Goal: Register for event/course

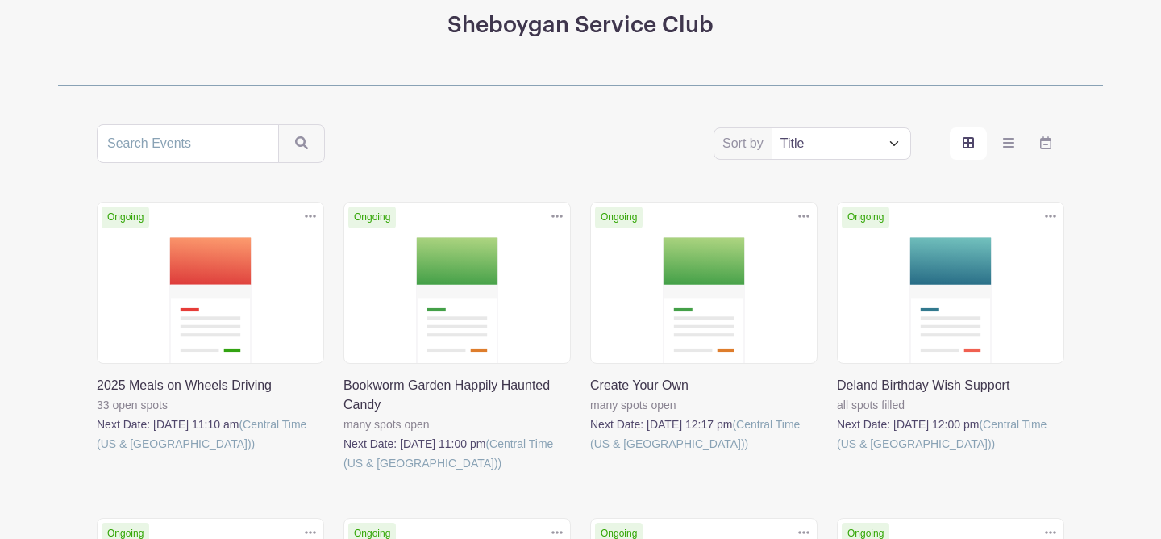
click at [343, 472] on link at bounding box center [343, 472] width 0 height 0
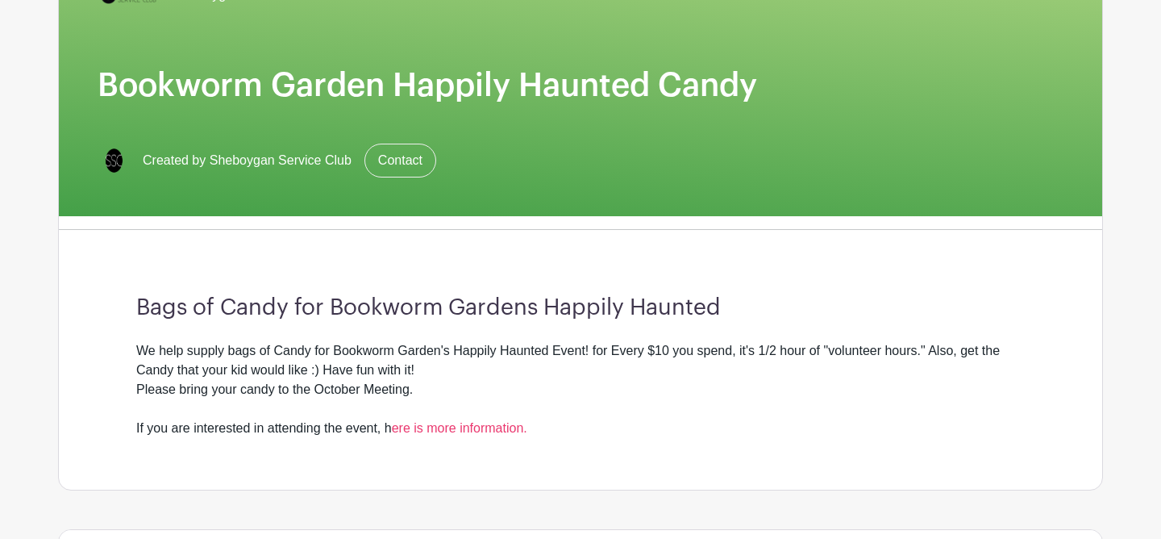
scroll to position [208, 0]
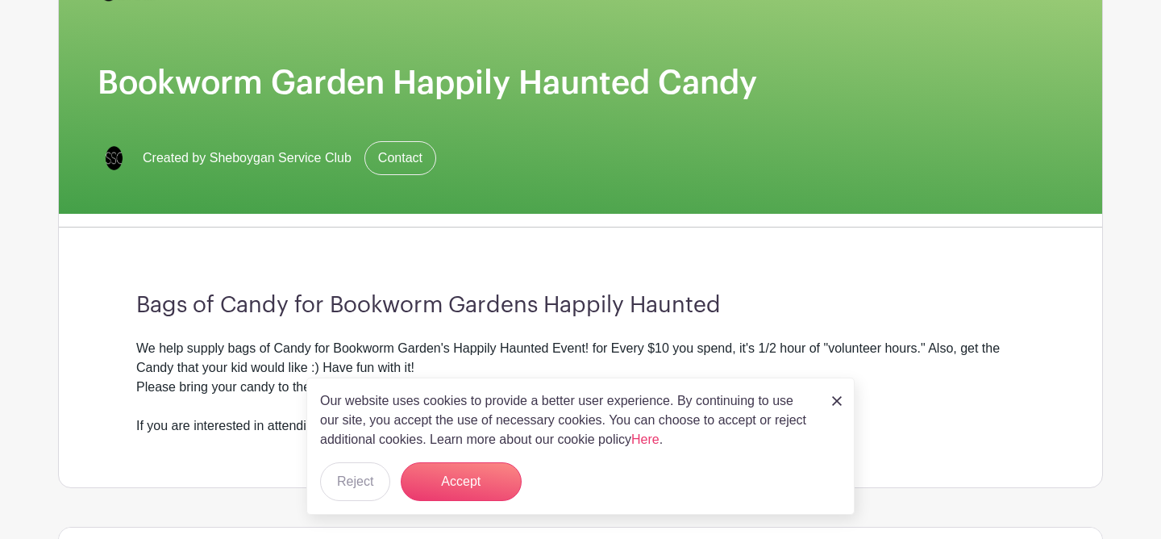
click at [838, 397] on img at bounding box center [837, 401] width 10 height 10
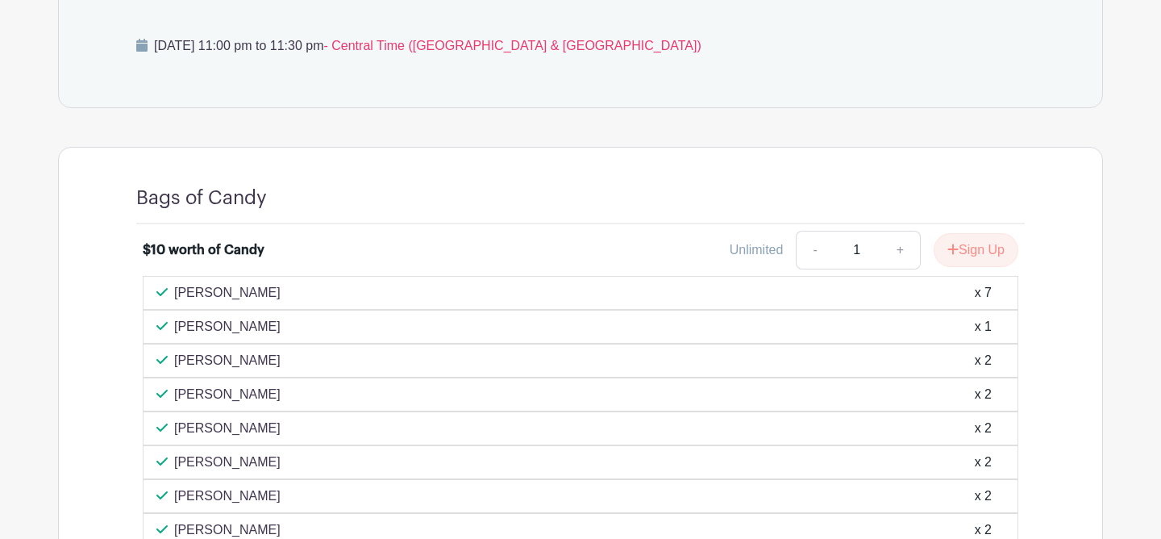
scroll to position [781, 0]
click at [896, 247] on link "+" at bounding box center [900, 248] width 40 height 39
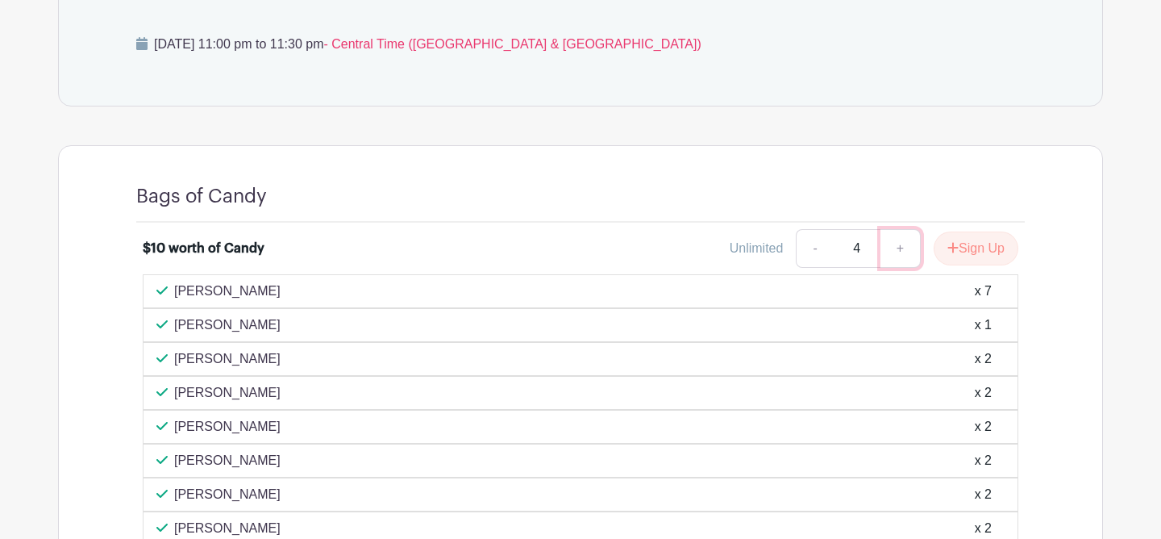
type input "5"
click at [965, 244] on button "Sign Up" at bounding box center [976, 248] width 85 height 34
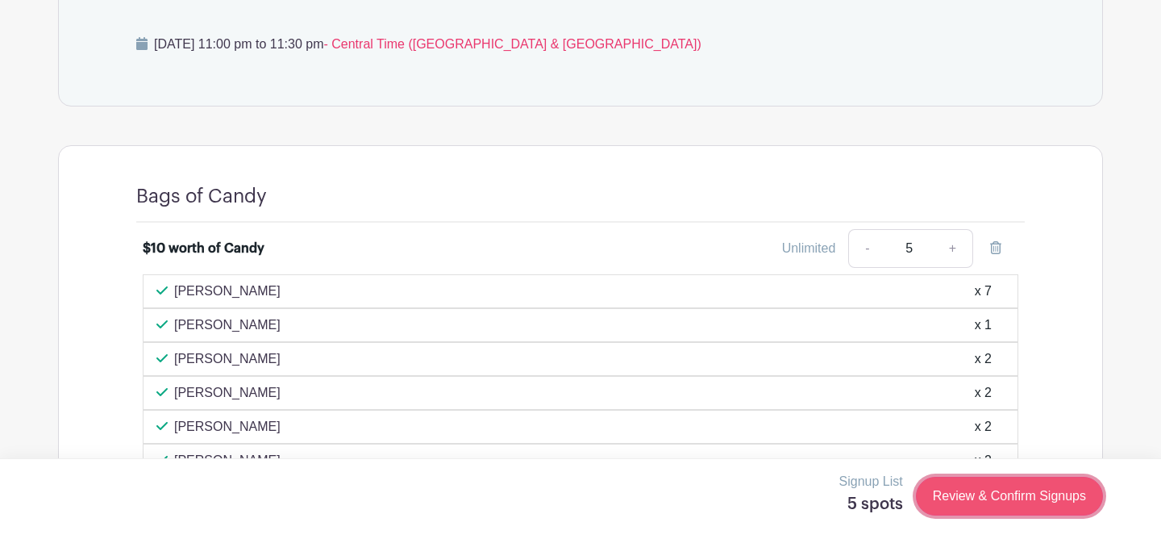
click at [1003, 505] on link "Review & Confirm Signups" at bounding box center [1009, 495] width 187 height 39
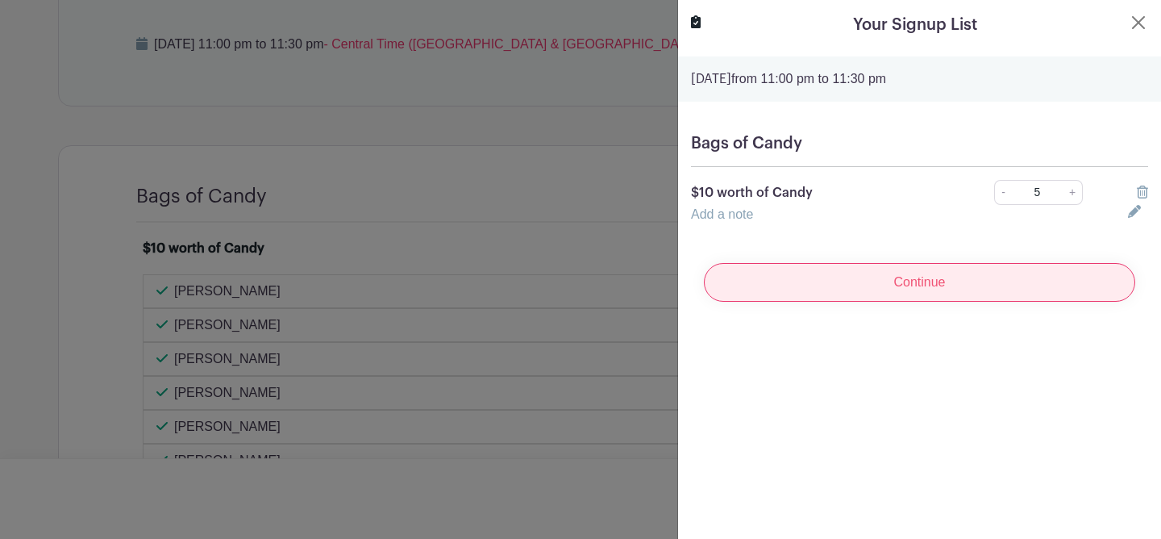
click at [857, 281] on input "Continue" at bounding box center [919, 282] width 431 height 39
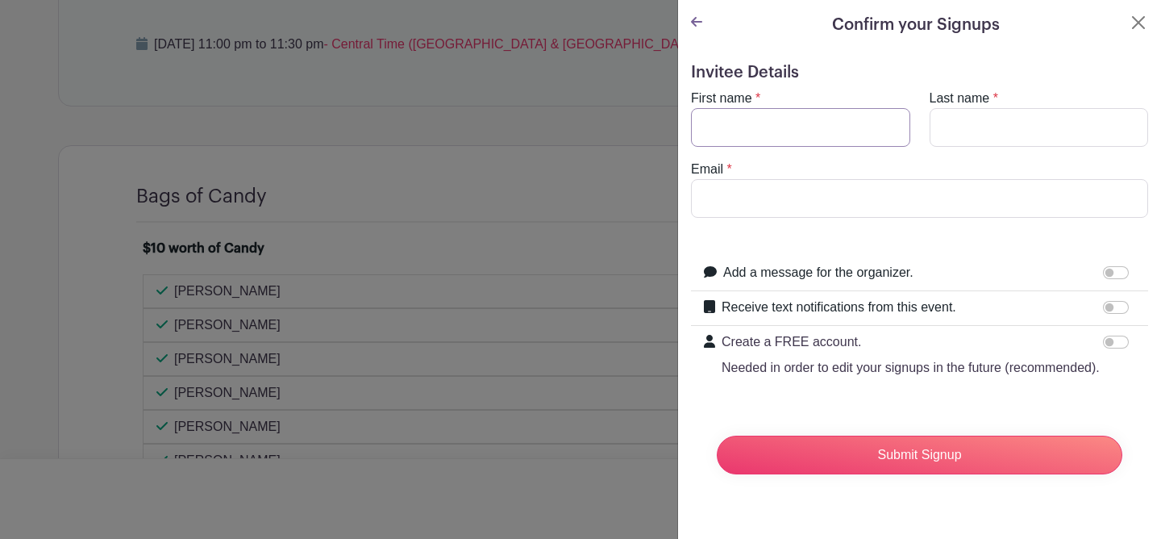
click at [799, 119] on input "First name" at bounding box center [800, 127] width 219 height 39
type input "Kayla"
type input "[PERSON_NAME]"
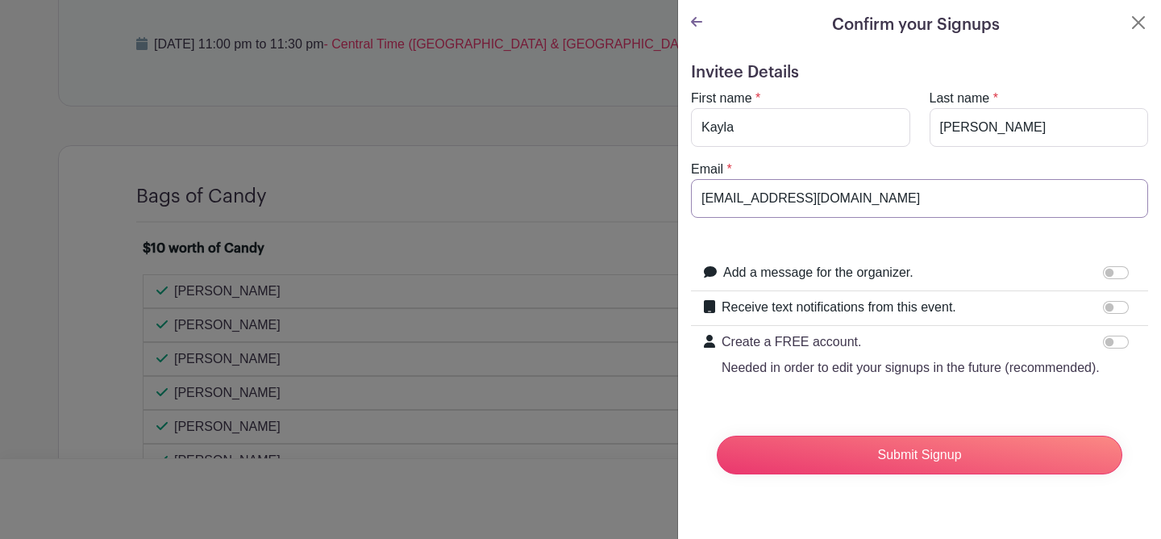
drag, startPoint x: 848, startPoint y: 199, endPoint x: 526, endPoint y: 192, distance: 321.8
type input "k"
click at [1142, 16] on button "Close" at bounding box center [1138, 22] width 19 height 19
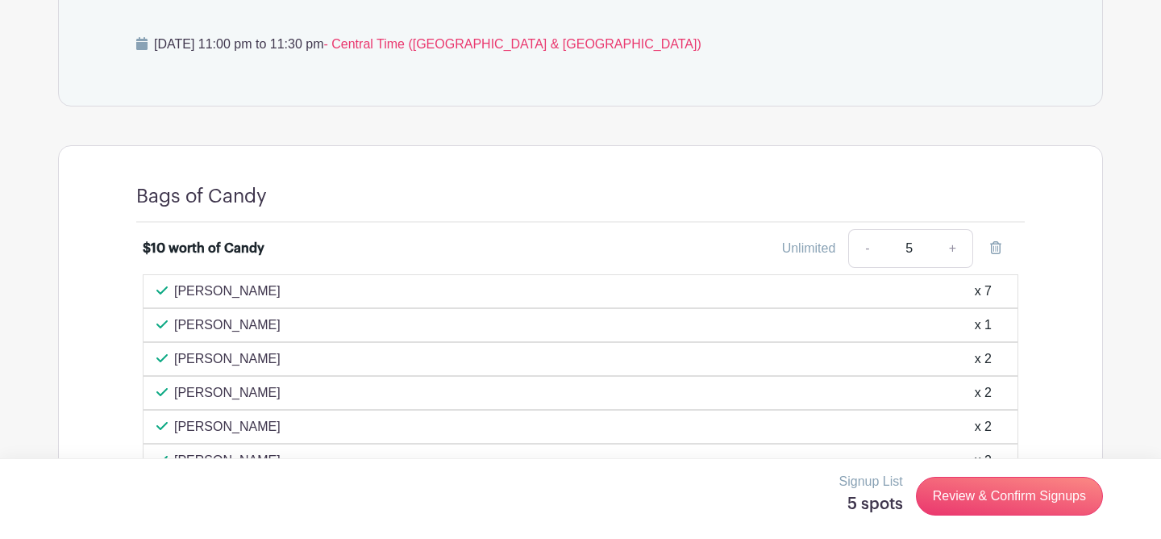
scroll to position [0, 0]
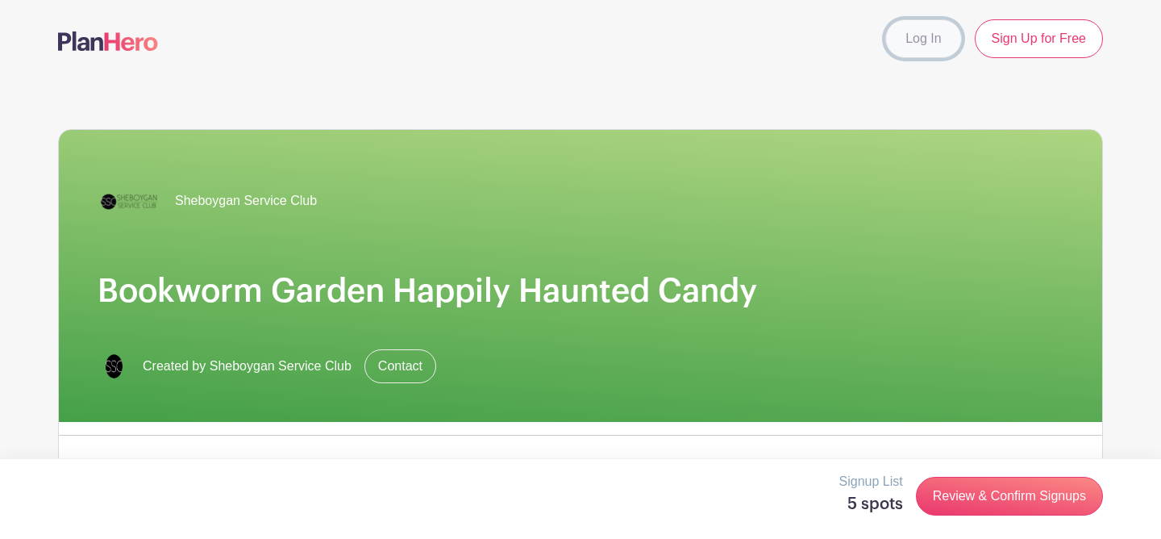
click at [930, 42] on link "Log In" at bounding box center [923, 38] width 76 height 39
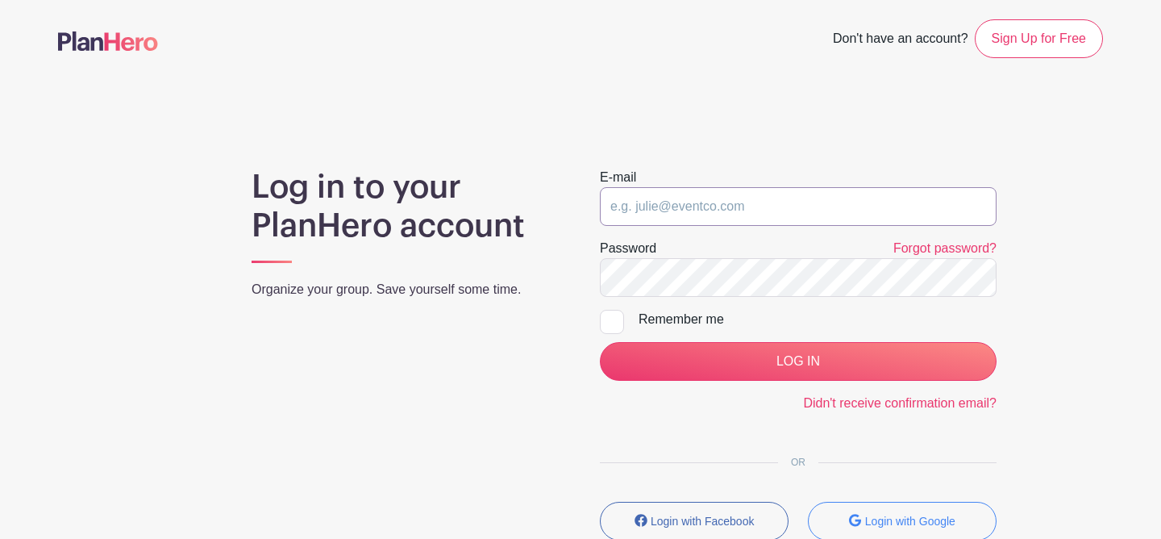
type input "[EMAIL_ADDRESS][DOMAIN_NAME]"
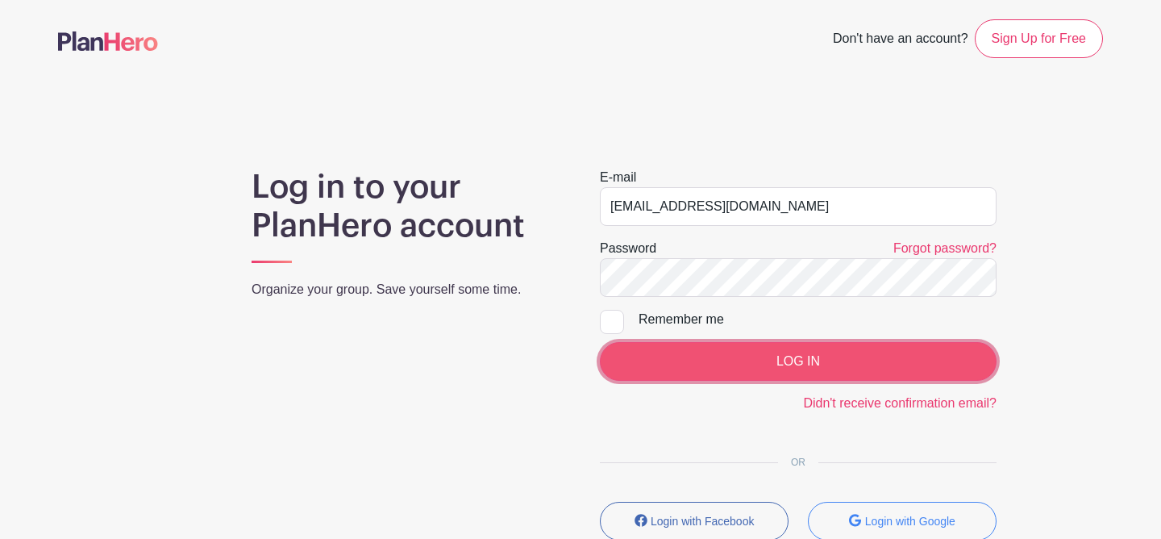
click at [683, 352] on input "LOG IN" at bounding box center [798, 361] width 397 height 39
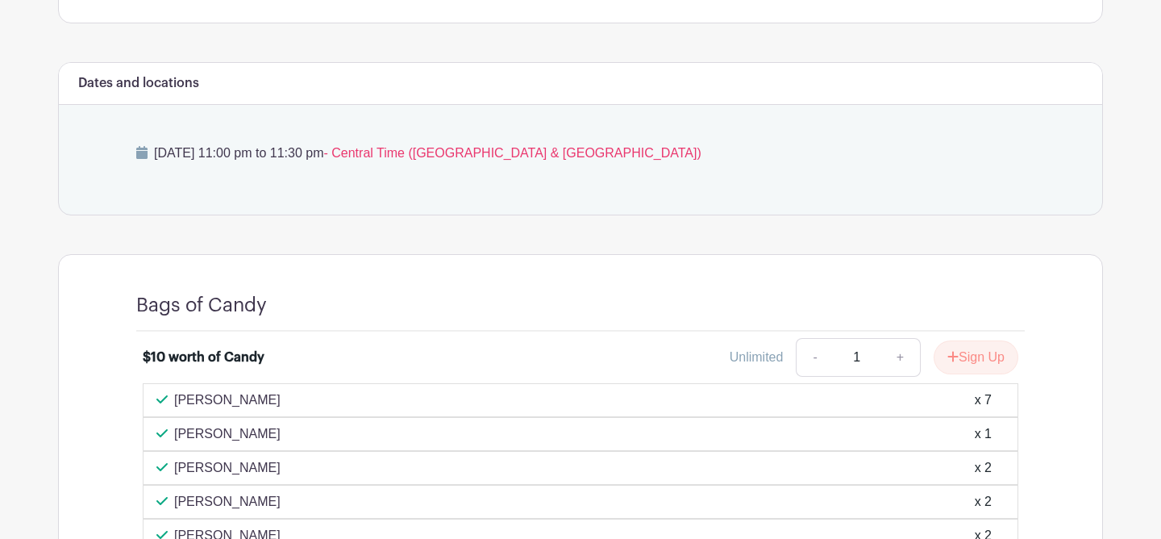
scroll to position [677, 0]
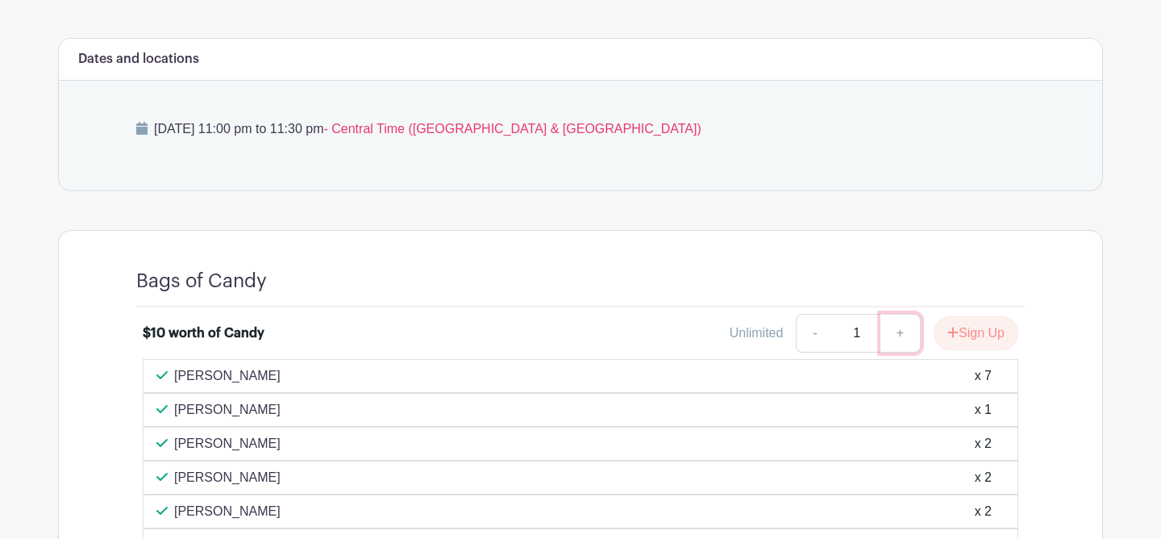
click at [892, 335] on link "+" at bounding box center [900, 333] width 40 height 39
type input "5"
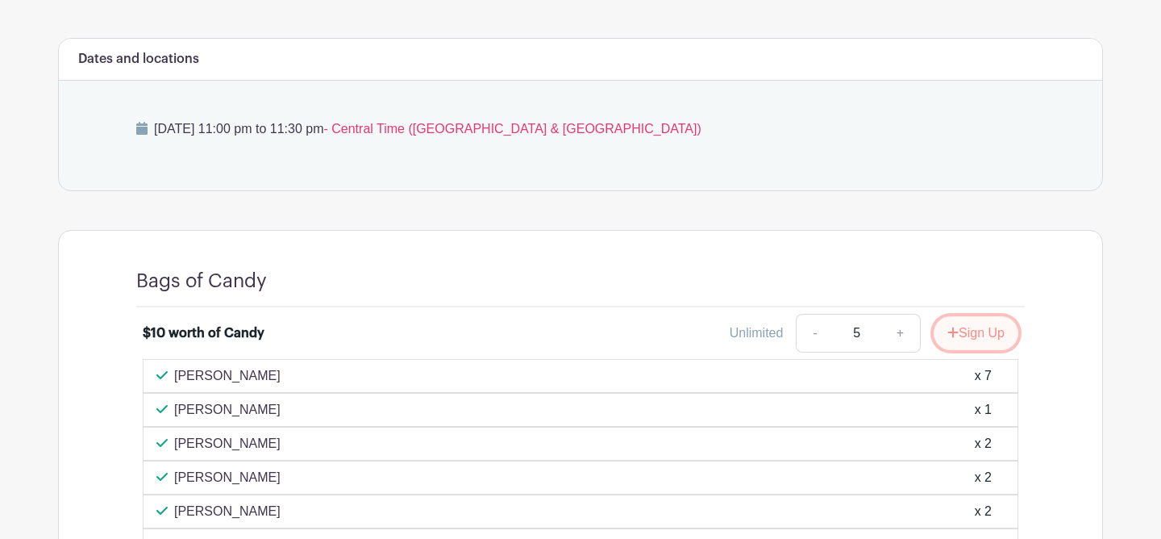
click at [954, 334] on icon "submit" at bounding box center [952, 332] width 11 height 13
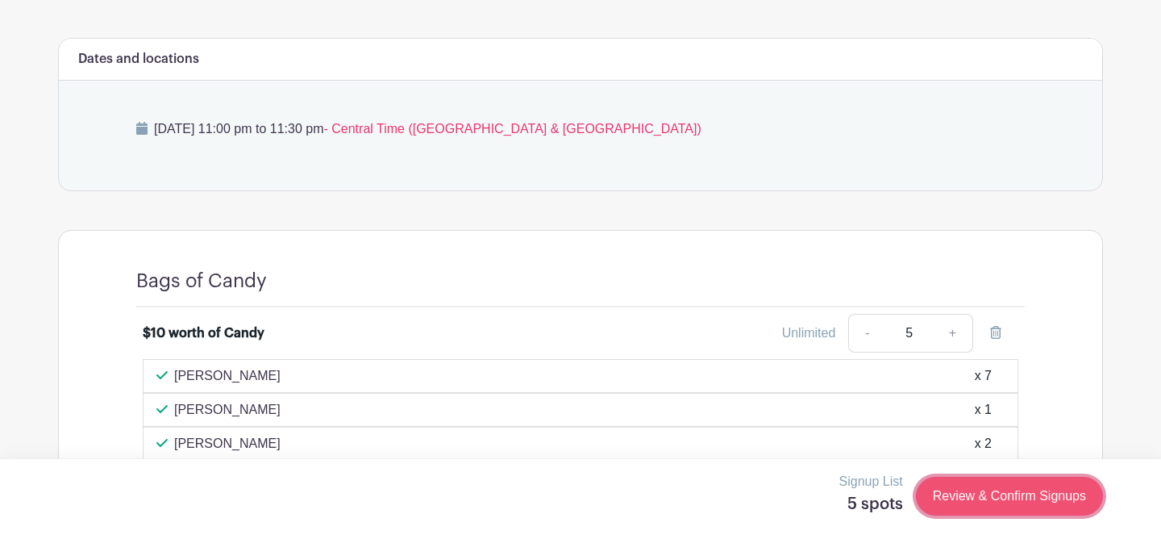
click at [966, 494] on link "Review & Confirm Signups" at bounding box center [1009, 495] width 187 height 39
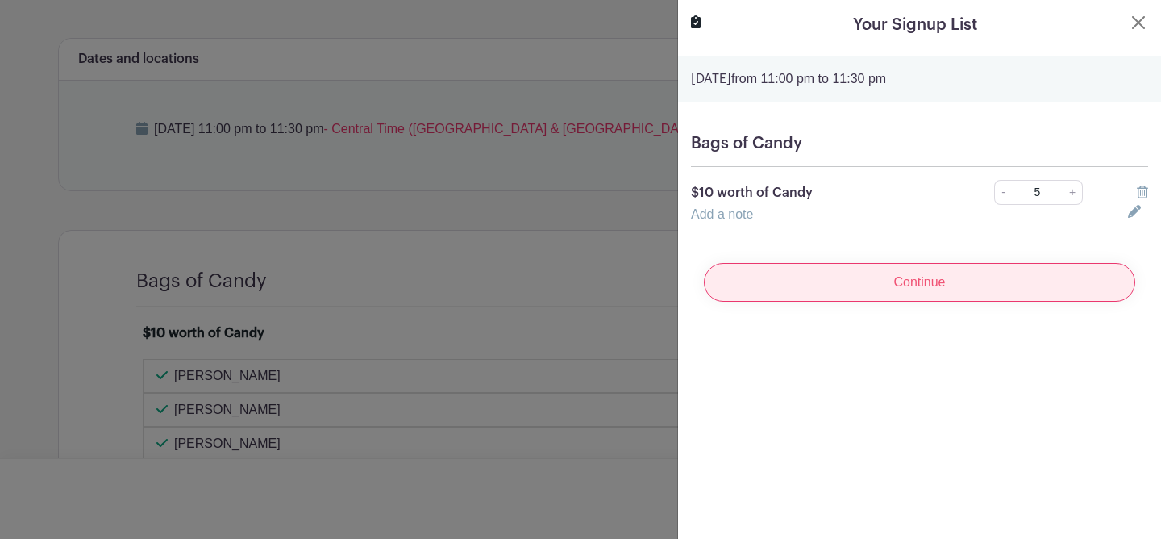
click at [914, 281] on input "Continue" at bounding box center [919, 282] width 431 height 39
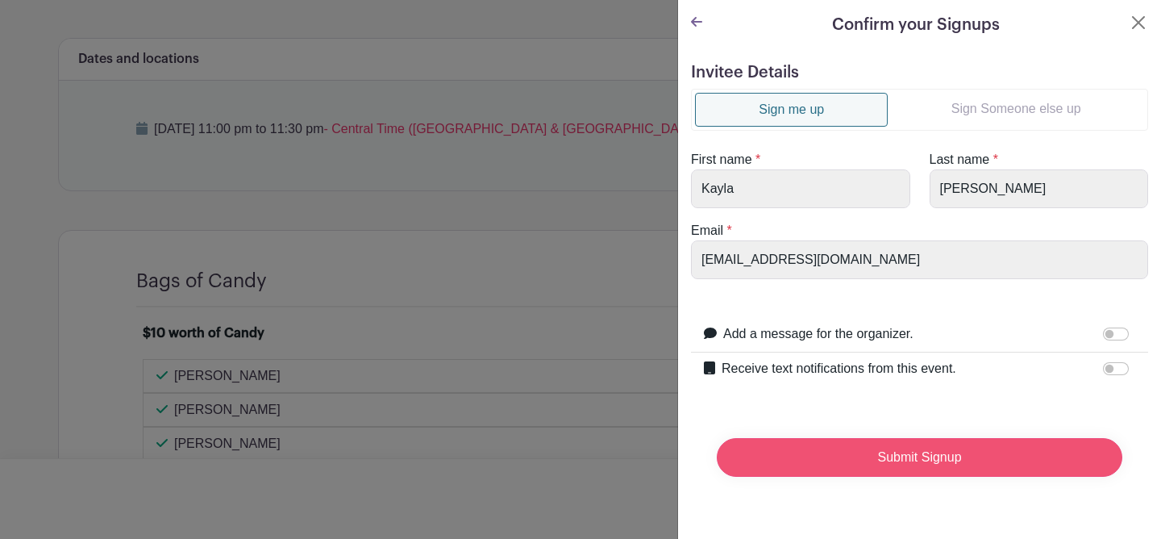
click at [886, 464] on input "Submit Signup" at bounding box center [920, 457] width 406 height 39
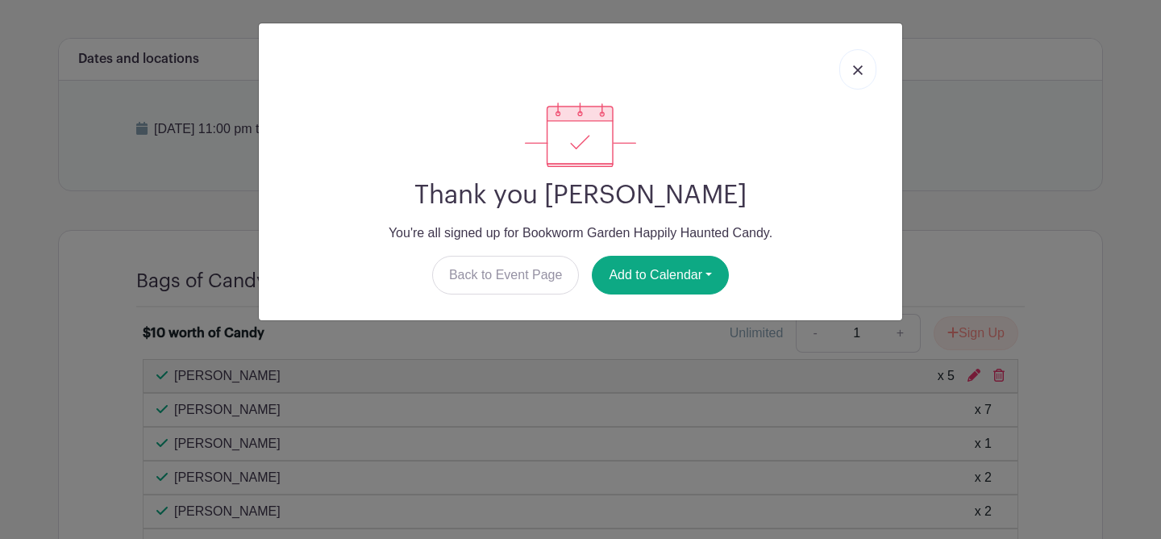
click at [863, 71] on link at bounding box center [857, 69] width 37 height 40
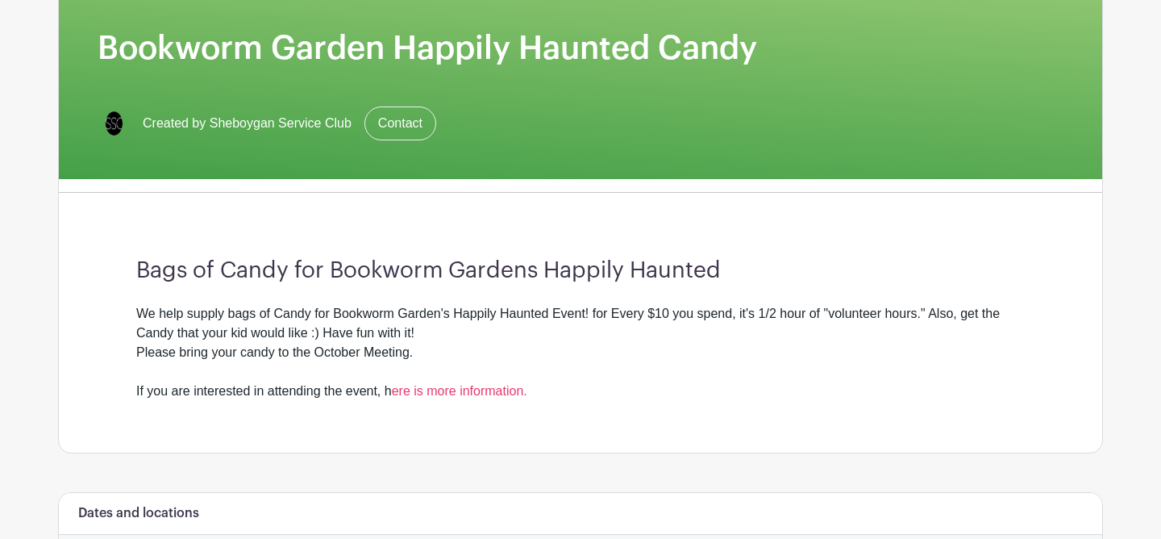
scroll to position [0, 0]
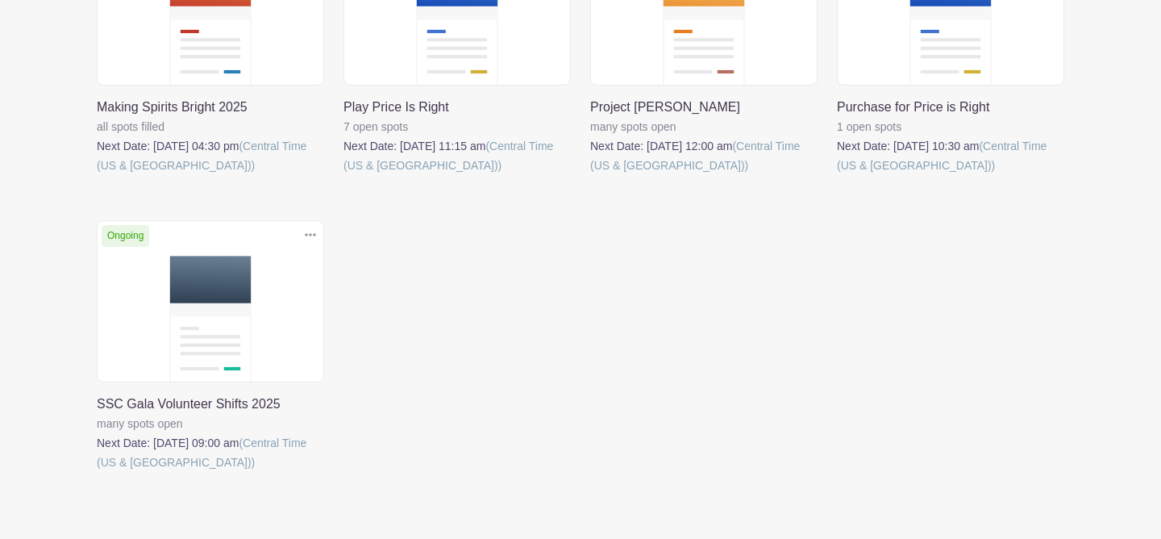
scroll to position [829, 0]
click at [97, 471] on link at bounding box center [97, 471] width 0 height 0
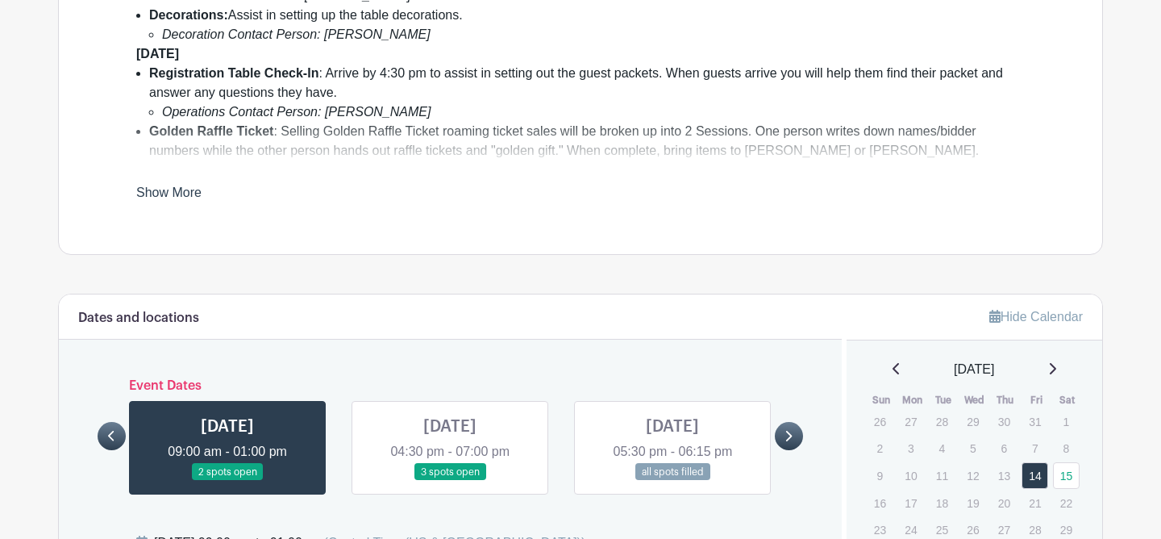
scroll to position [653, 0]
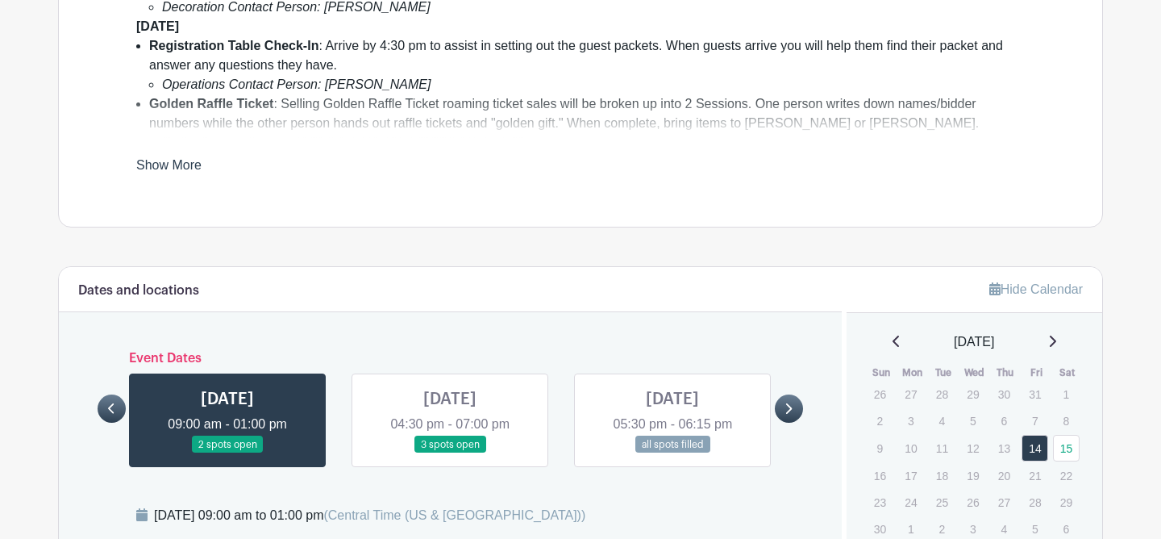
click at [177, 170] on link "Show More" at bounding box center [168, 168] width 65 height 20
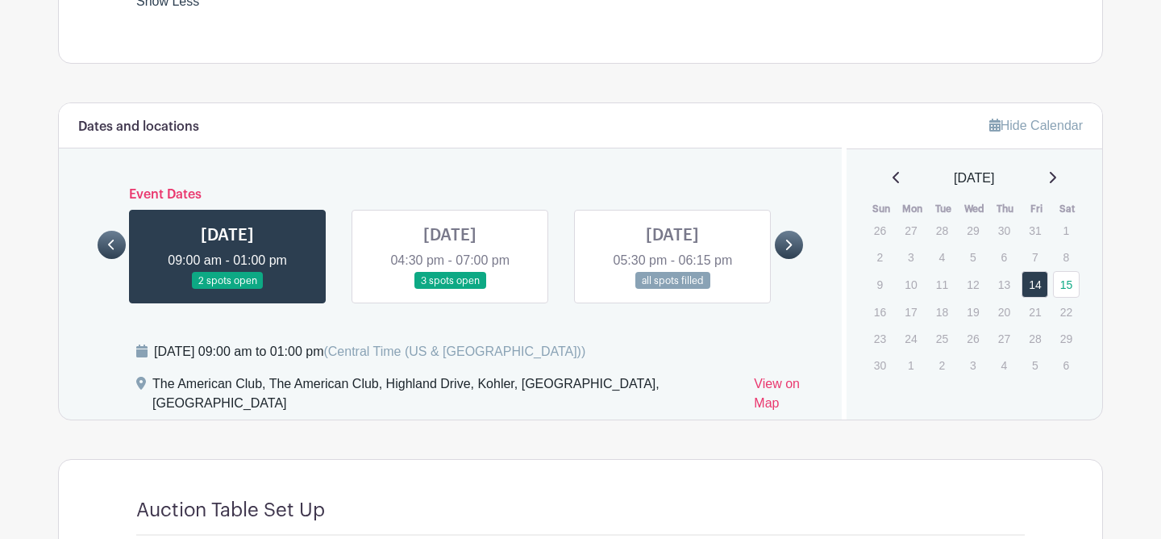
scroll to position [1021, 0]
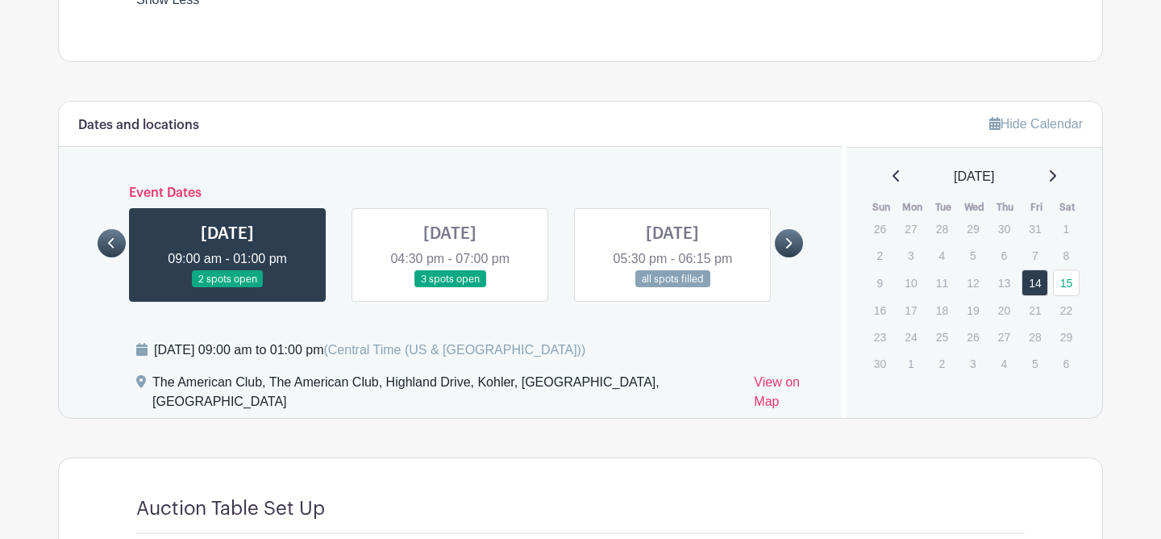
click at [450, 288] on link at bounding box center [450, 288] width 0 height 0
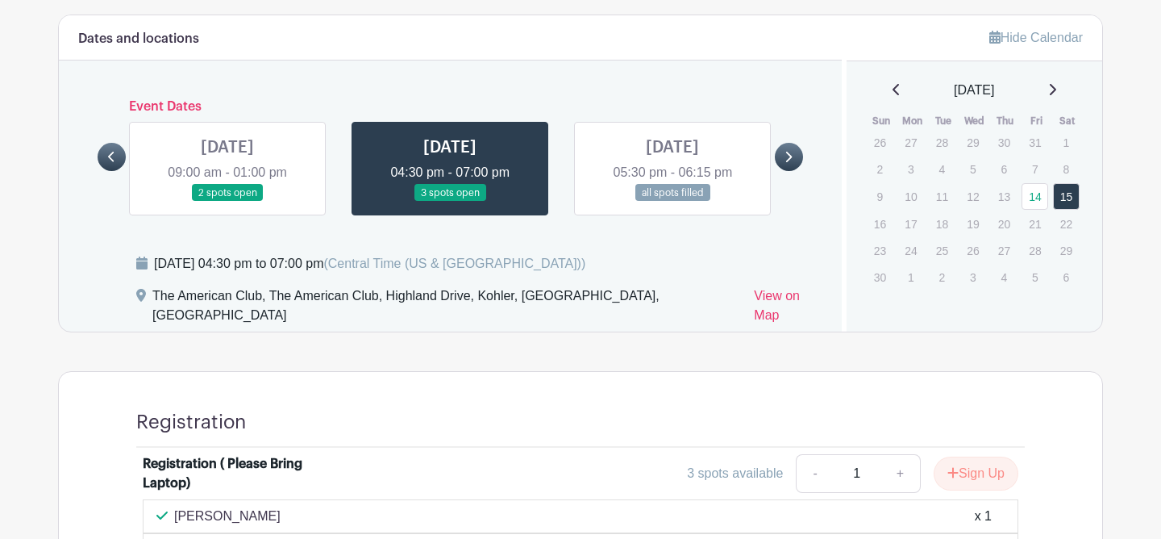
scroll to position [1107, 0]
click at [622, 127] on div "[DATE] 09:00 am - 01:00 pm 2 spots open [DATE] 04:30 pm - 07:00 pm 3 spots open…" at bounding box center [450, 163] width 668 height 106
click at [672, 202] on link at bounding box center [672, 202] width 0 height 0
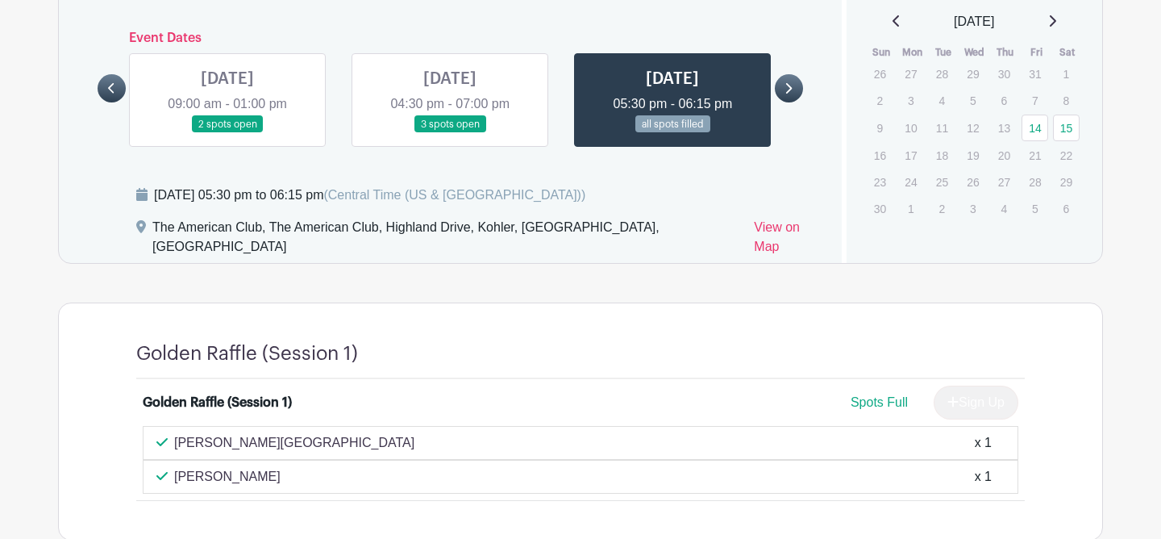
scroll to position [1156, 0]
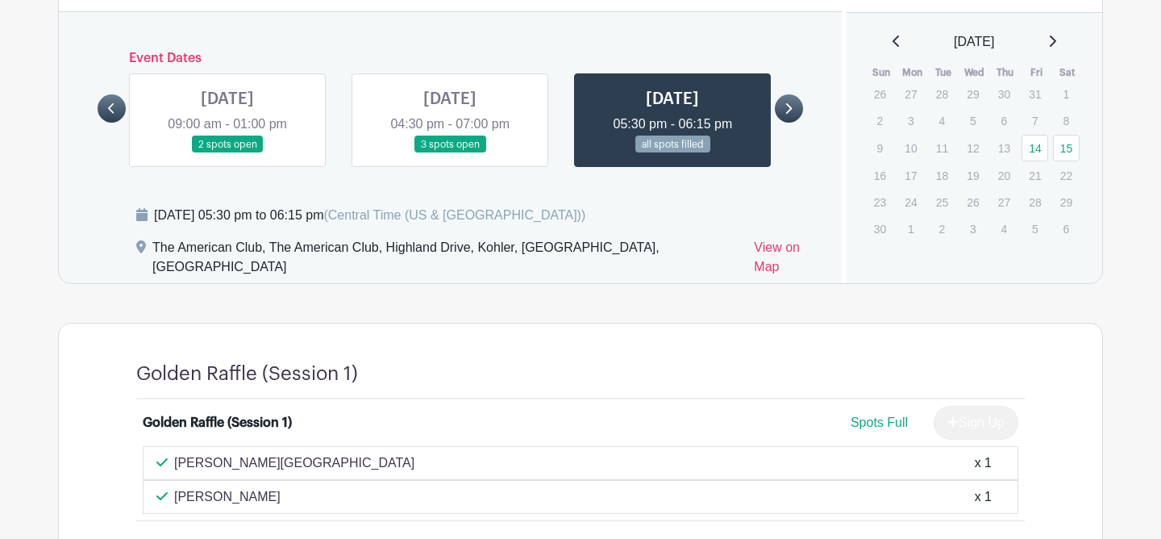
click at [785, 106] on link at bounding box center [789, 108] width 28 height 28
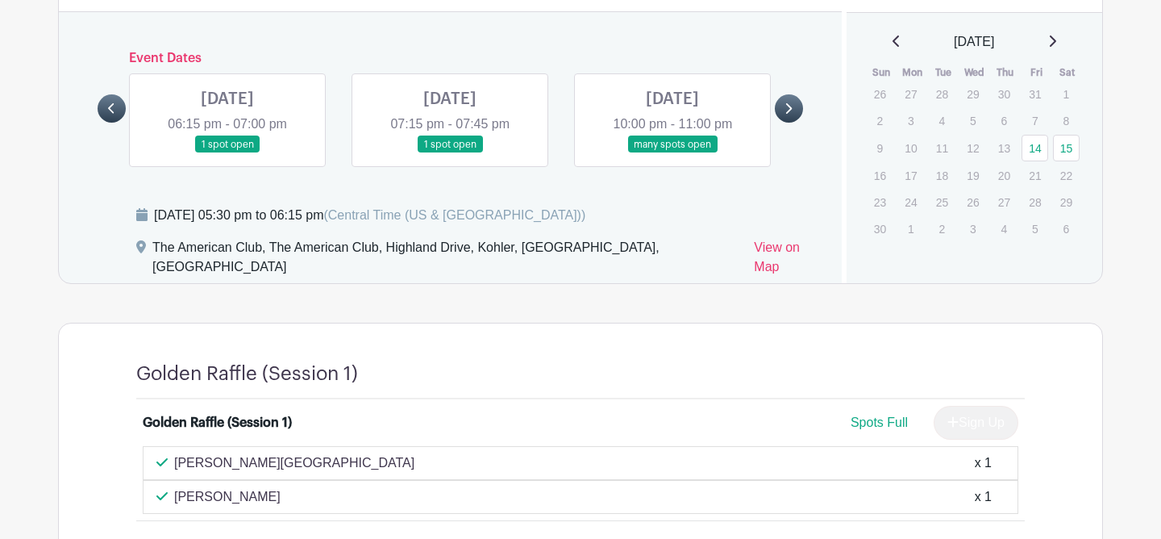
click at [227, 153] on link at bounding box center [227, 153] width 0 height 0
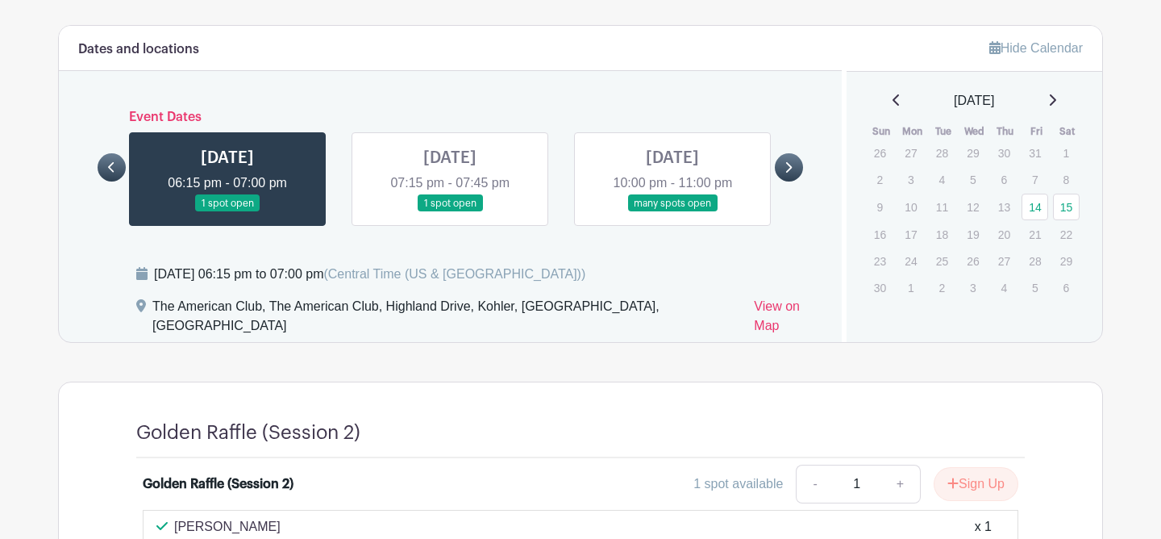
scroll to position [1085, 0]
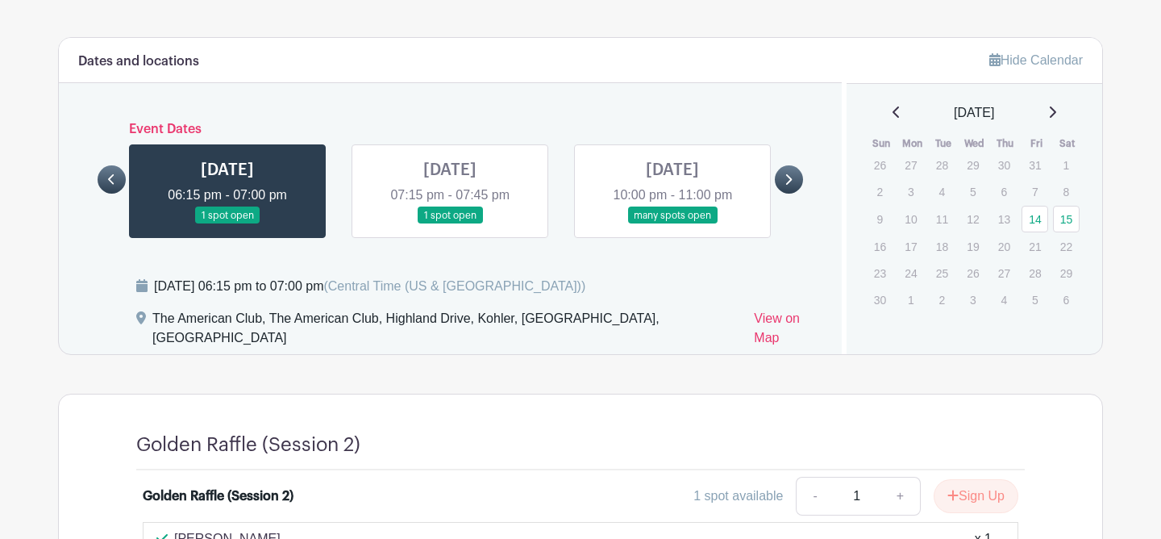
click at [450, 224] on link at bounding box center [450, 224] width 0 height 0
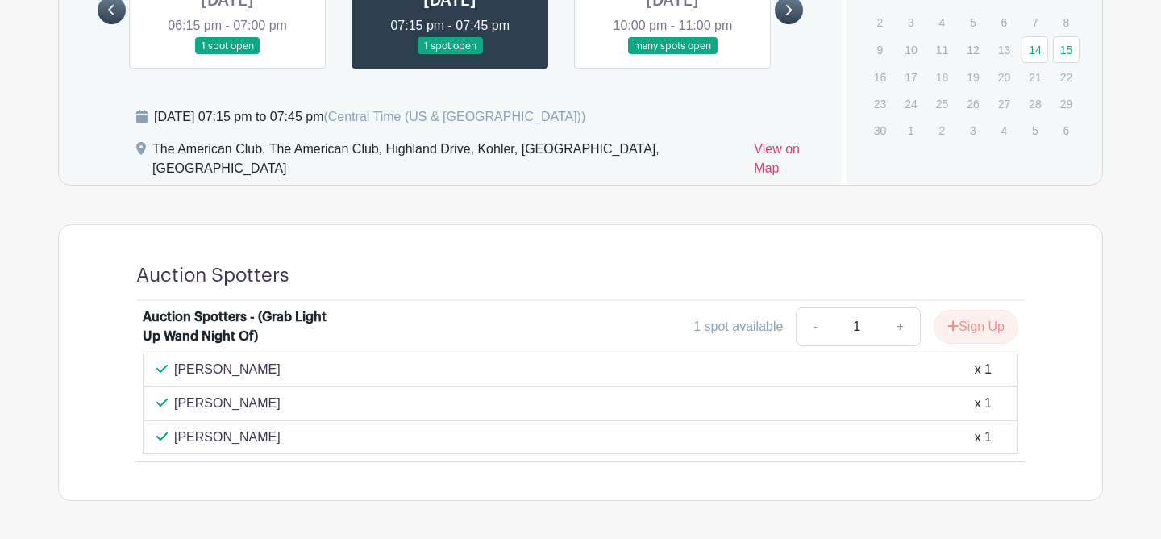
scroll to position [1296, 0]
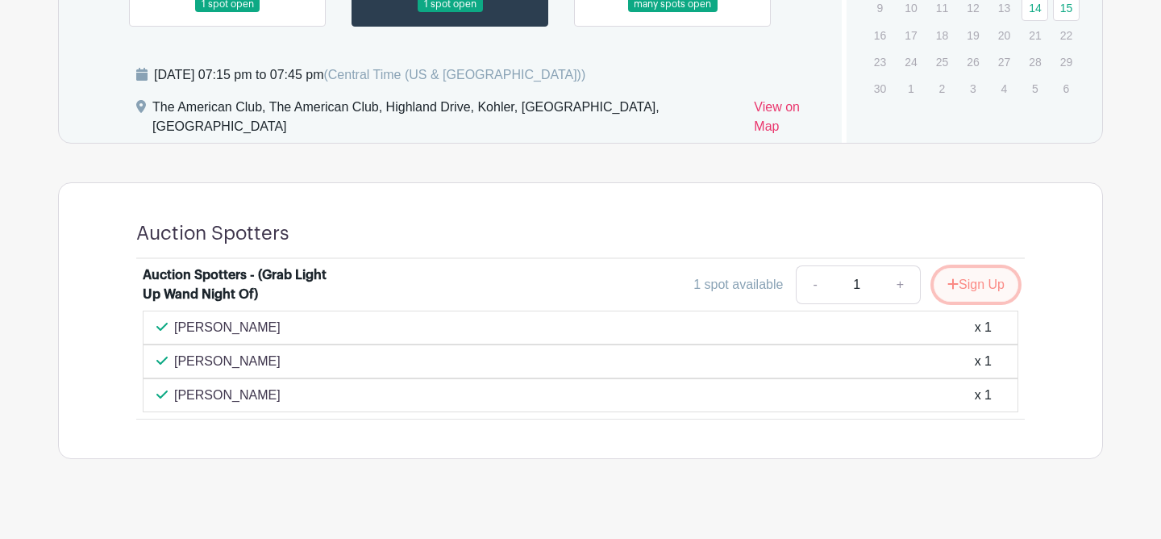
click at [980, 269] on button "Sign Up" at bounding box center [976, 285] width 85 height 34
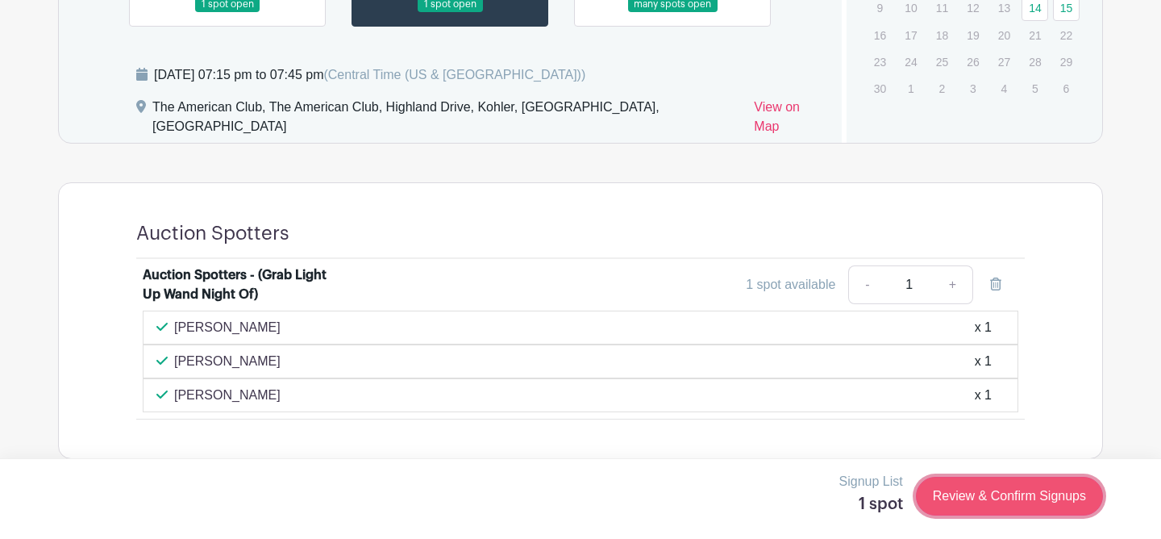
click at [978, 504] on link "Review & Confirm Signups" at bounding box center [1009, 495] width 187 height 39
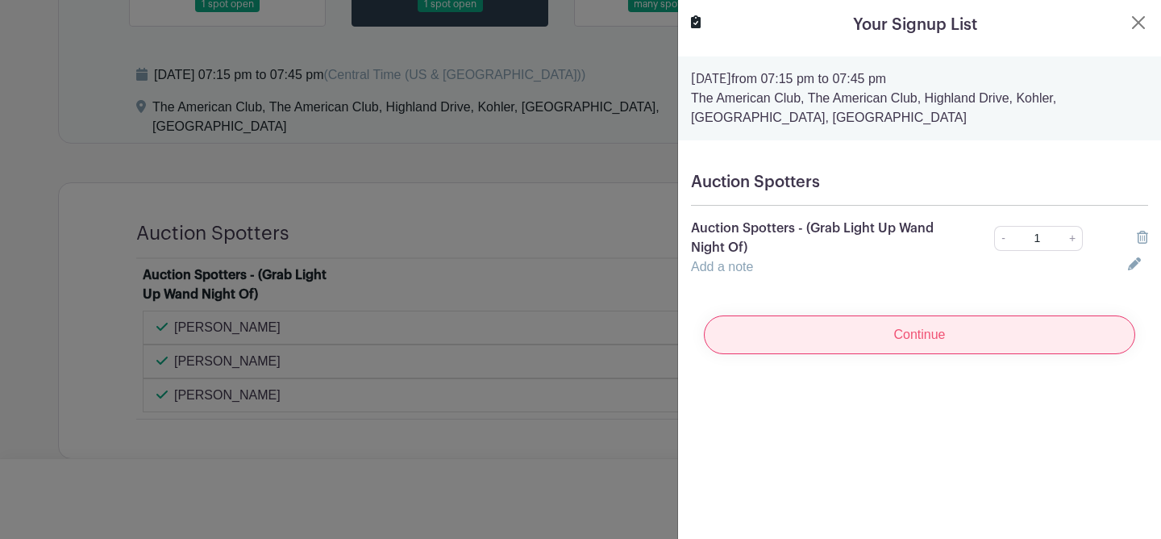
click at [905, 317] on input "Continue" at bounding box center [919, 334] width 431 height 39
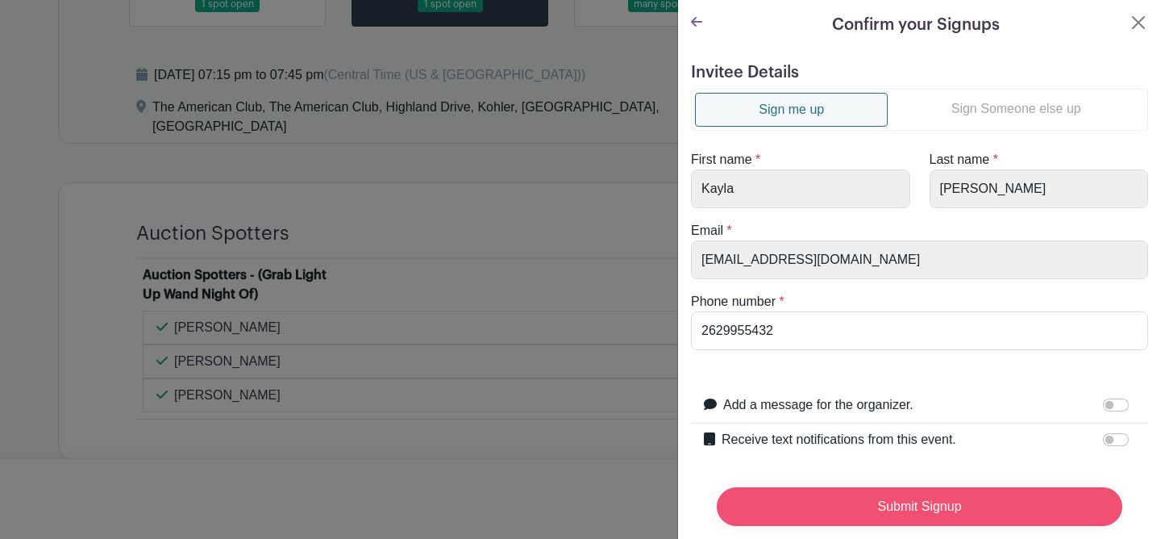
click at [893, 506] on input "Submit Signup" at bounding box center [920, 506] width 406 height 39
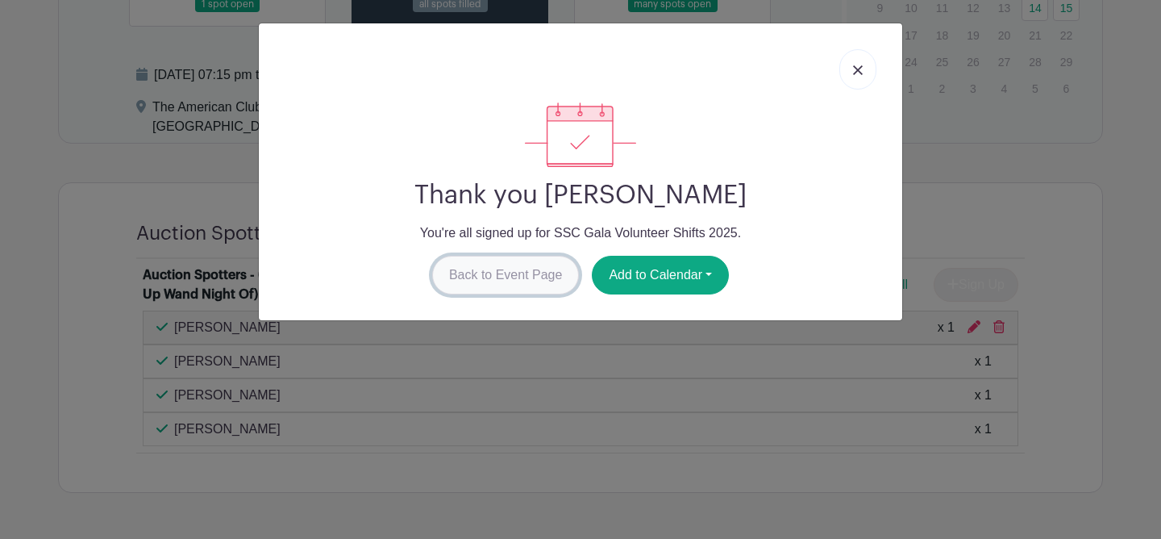
click at [527, 281] on link "Back to Event Page" at bounding box center [506, 275] width 148 height 39
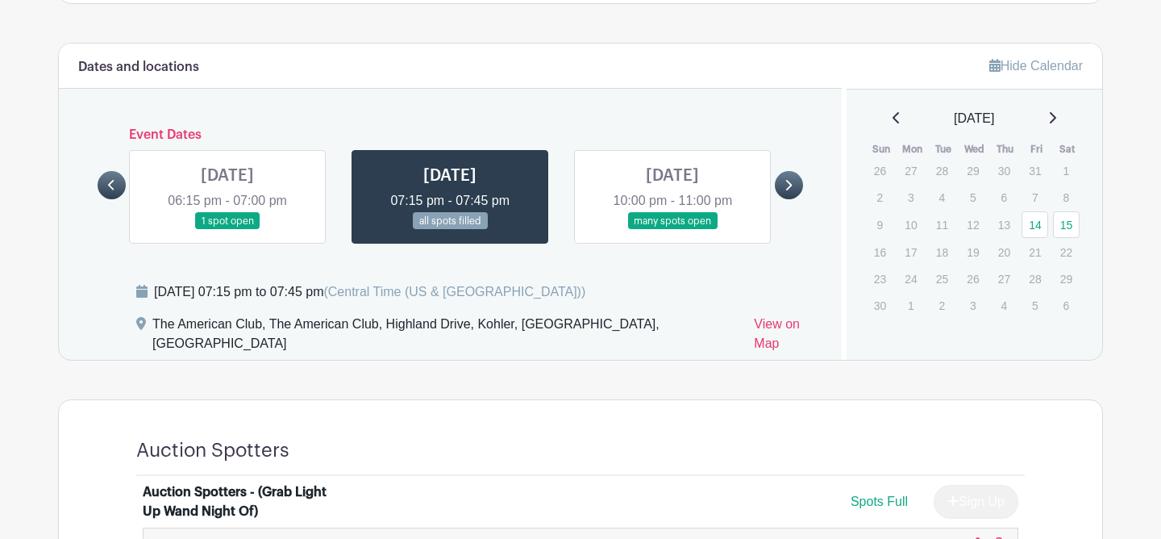
scroll to position [1079, 0]
click at [672, 231] on link at bounding box center [672, 231] width 0 height 0
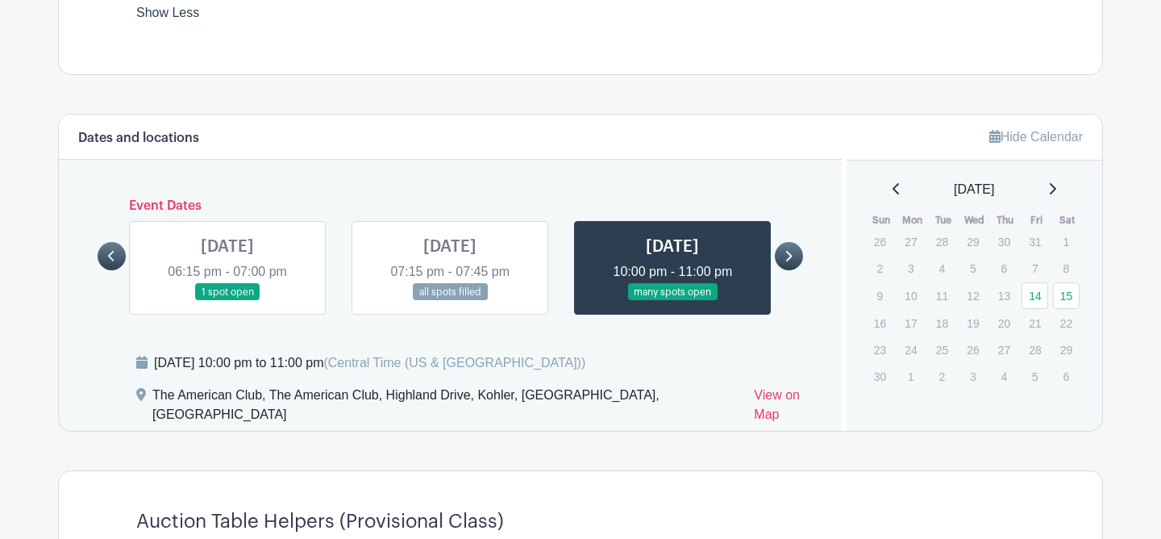
scroll to position [1009, 0]
click at [227, 300] on link at bounding box center [227, 300] width 0 height 0
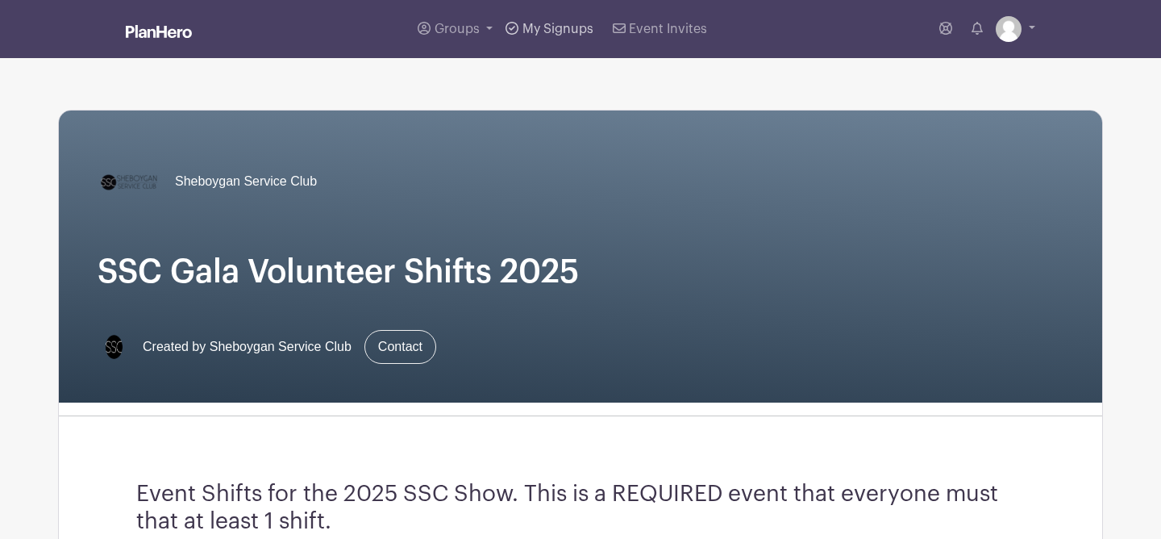
click at [553, 34] on span "My Signups" at bounding box center [557, 29] width 71 height 13
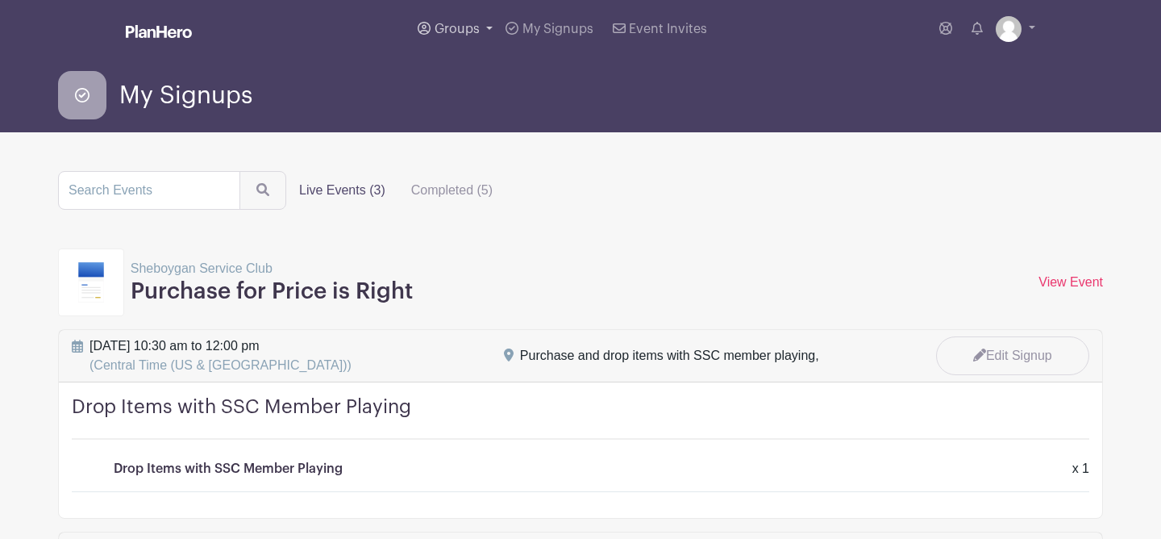
click at [450, 28] on span "Groups" at bounding box center [457, 29] width 45 height 13
